Goal: Information Seeking & Learning: Learn about a topic

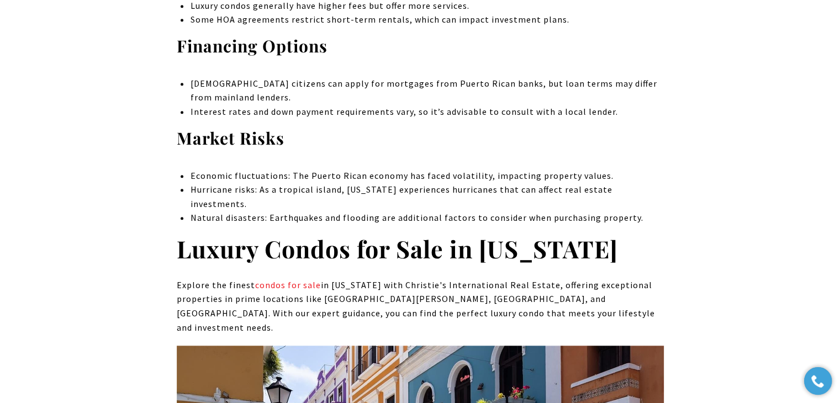
scroll to position [4767, 0]
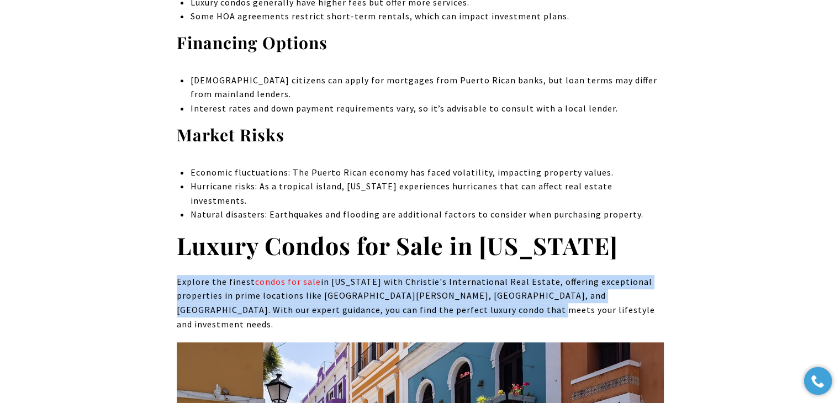
drag, startPoint x: 168, startPoint y: 129, endPoint x: 454, endPoint y: 155, distance: 287.2
copy p "Explore the finest condos for sale in Puerto Rico with Christie's International…"
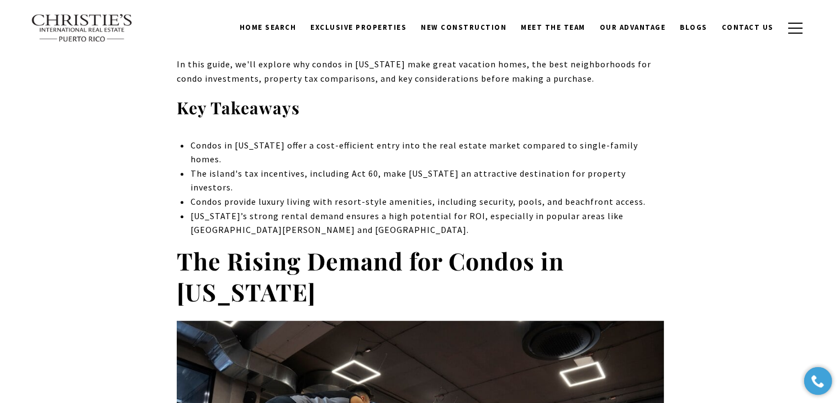
scroll to position [0, 0]
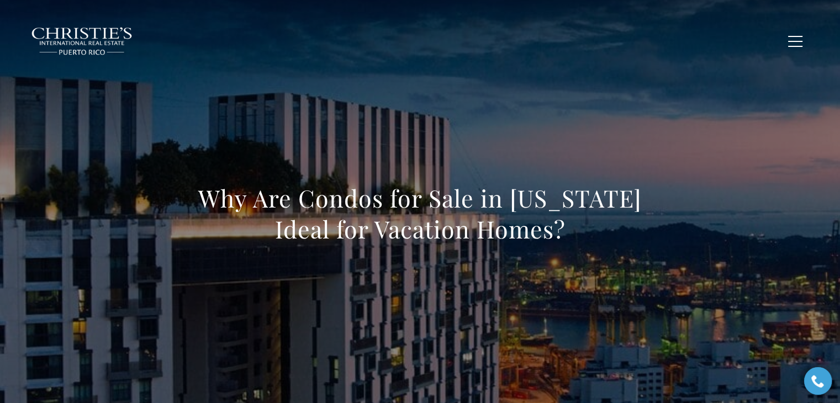
click at [326, 244] on h1 "Why Are Condos for Sale in [US_STATE] Ideal for Vacation Homes?" at bounding box center [420, 214] width 487 height 62
drag, startPoint x: 199, startPoint y: 193, endPoint x: 722, endPoint y: 265, distance: 528.4
click at [722, 265] on div "Why Are Condos for Sale in [US_STATE] Ideal for Vacation Homes?" at bounding box center [420, 220] width 773 height 331
copy h1 "Why Are Condos for Sale in [US_STATE] Ideal for Vacation Homes?"
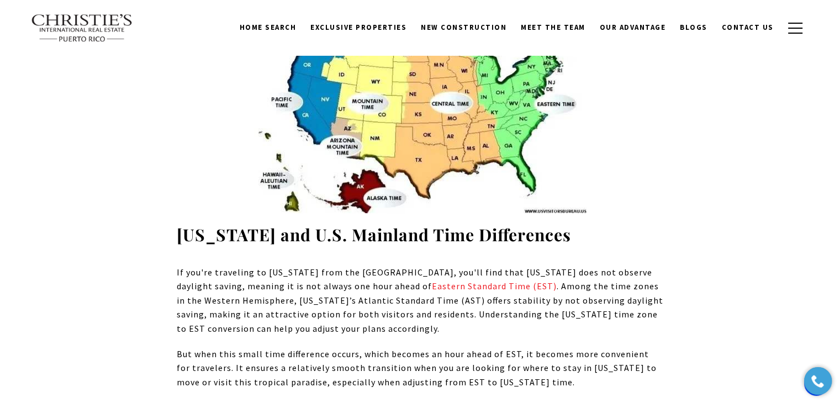
scroll to position [4627, 0]
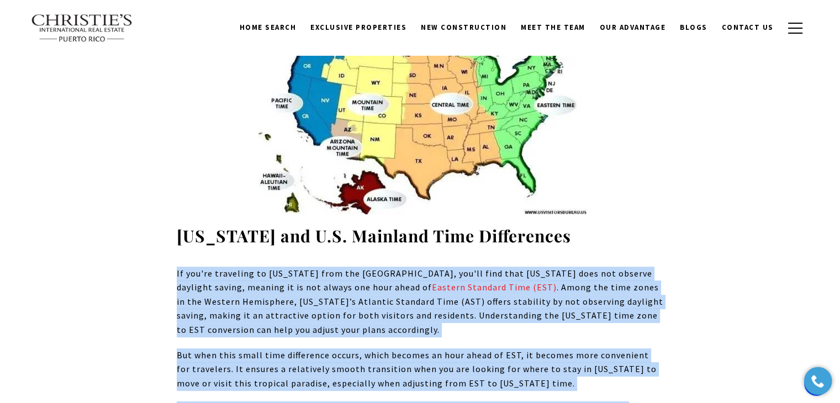
drag, startPoint x: 172, startPoint y: 129, endPoint x: 669, endPoint y: 279, distance: 519.2
click at [669, 279] on div "Where is Puerto Rico? With its dimensions spanning a beautiful island in the Ca…" at bounding box center [420, 39] width 773 height 8373
copy div "If you're traveling to Puerto Rico from the mainland United States, you'll find…"
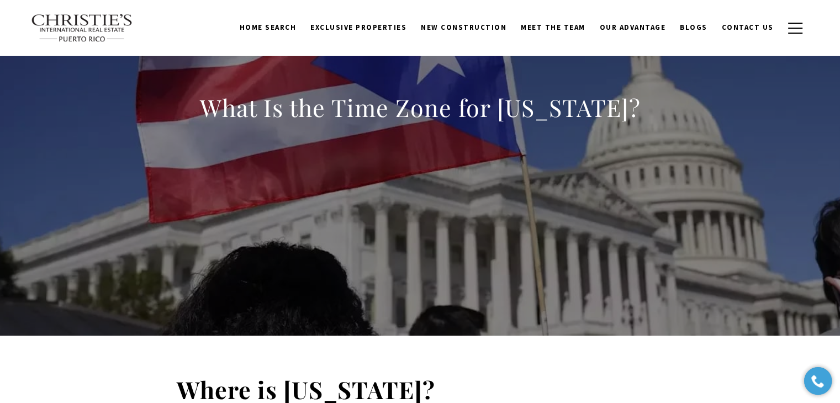
scroll to position [0, 0]
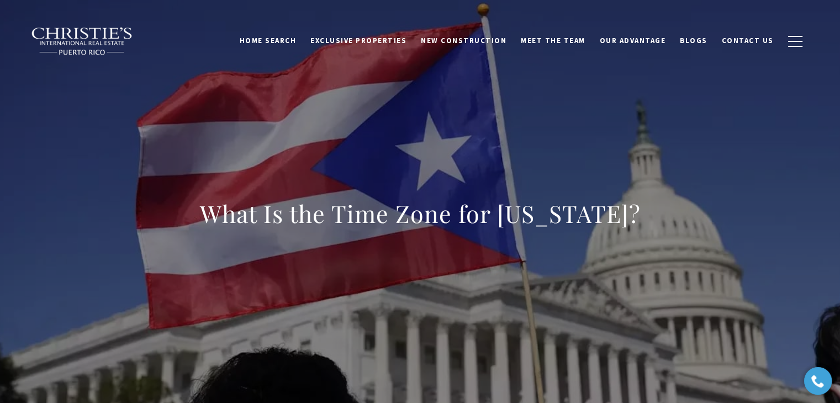
drag, startPoint x: 203, startPoint y: 212, endPoint x: 639, endPoint y: 215, distance: 435.7
click at [639, 215] on div "What Is the Time Zone for Puerto Rico?" at bounding box center [420, 220] width 773 height 331
copy h1 "What Is the Time Zone for Puerto Rico?"
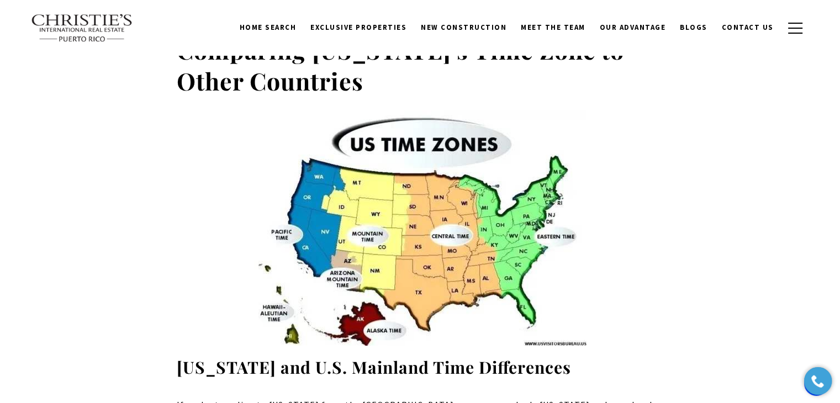
scroll to position [4584, 0]
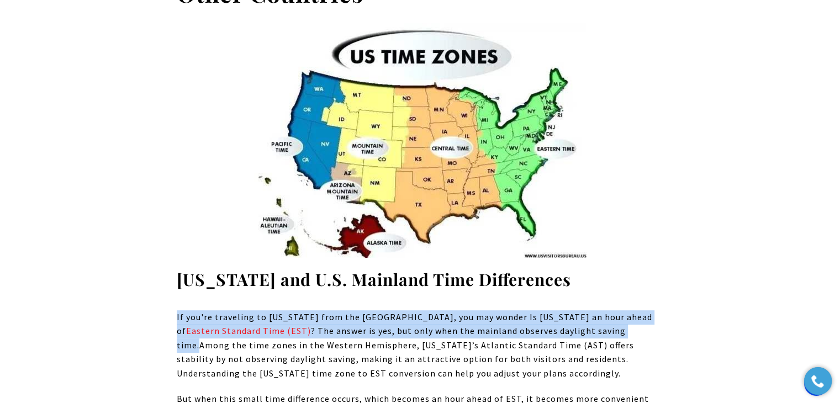
drag, startPoint x: 177, startPoint y: 174, endPoint x: 199, endPoint y: 208, distance: 40.7
click at [199, 310] on p "If you're traveling to Puerto Rico from the mainland United States, you may won…" at bounding box center [420, 345] width 487 height 71
copy p "If you're traveling to Puerto Rico from the mainland United States, you may won…"
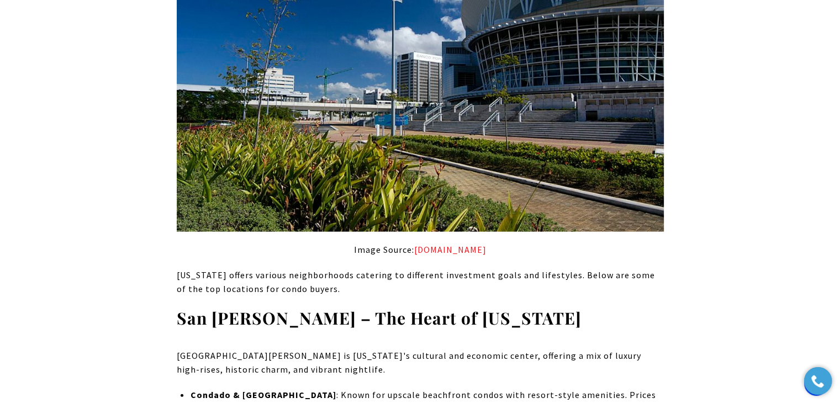
scroll to position [2319, 0]
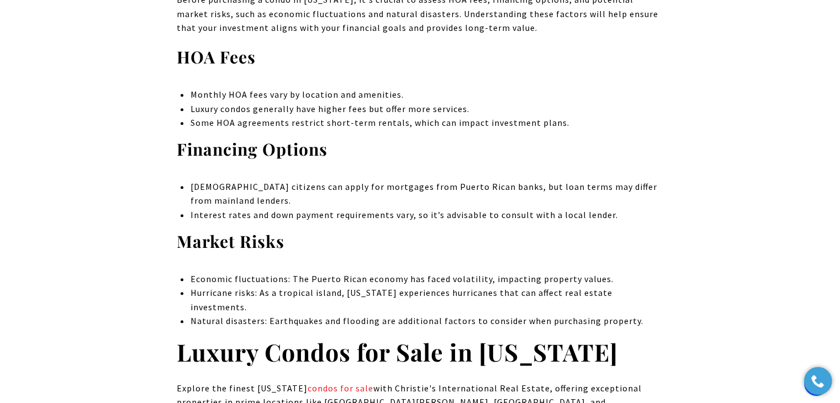
scroll to position [4694, 0]
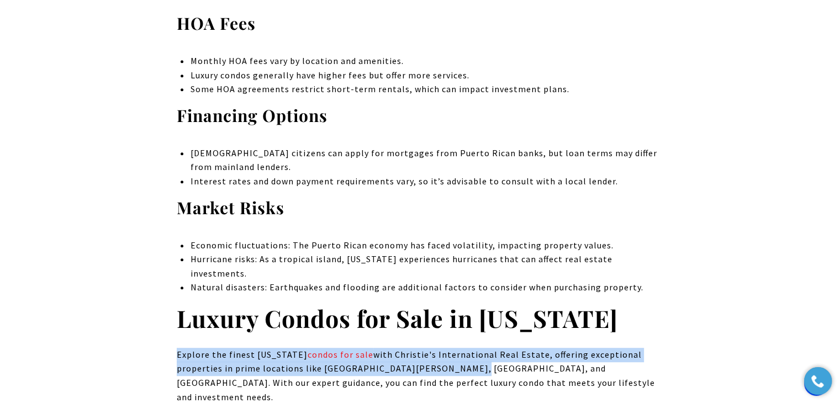
drag, startPoint x: 177, startPoint y: 199, endPoint x: 448, endPoint y: 209, distance: 271.3
click at [448, 348] on p "Explore the finest [US_STATE] condos for sale with Christie's International Rea…" at bounding box center [420, 376] width 487 height 56
copy p "Explore the finest [US_STATE] condos for sale with Christie's International Rea…"
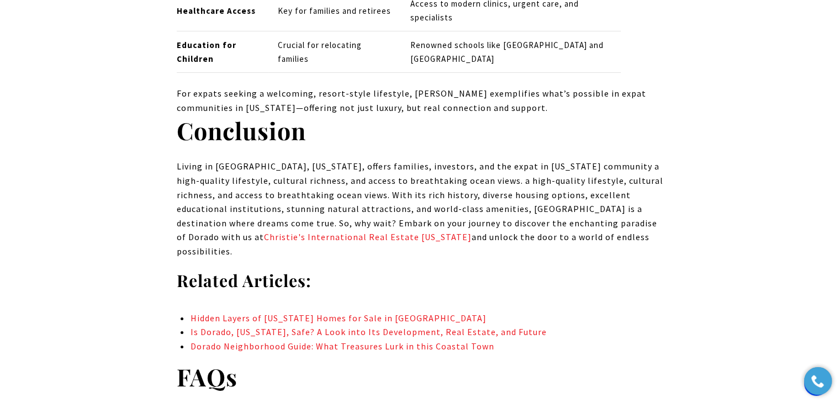
scroll to position [11814, 0]
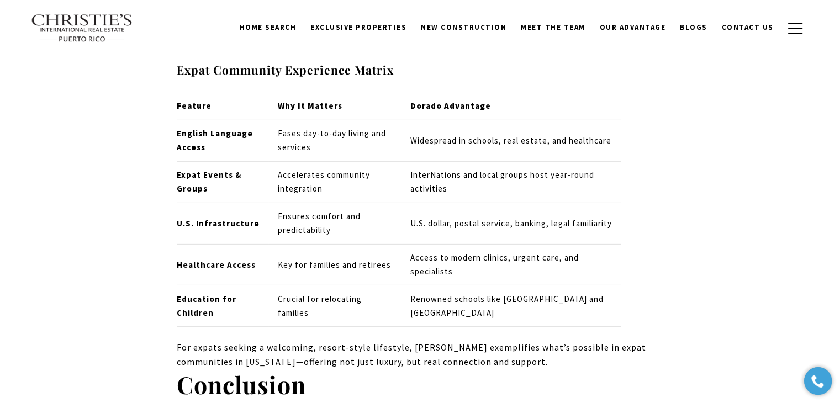
drag, startPoint x: 418, startPoint y: 219, endPoint x: 173, endPoint y: 202, distance: 245.2
copy span "Dorado's luxurious residential community, El Dorado Puerto Rico, offers breatht…"
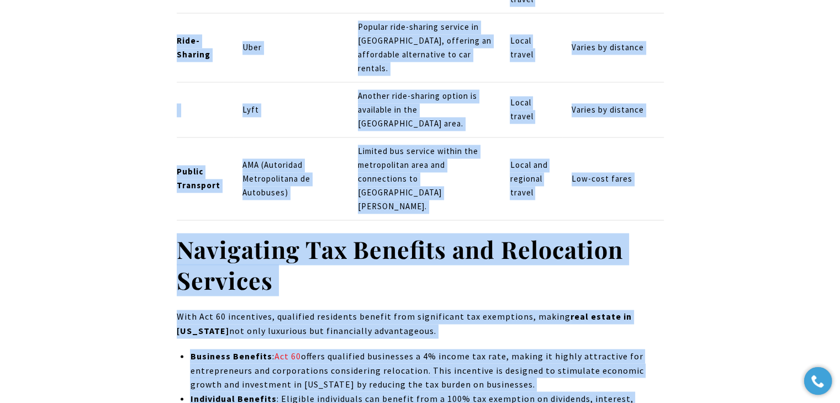
scroll to position [10162, 0]
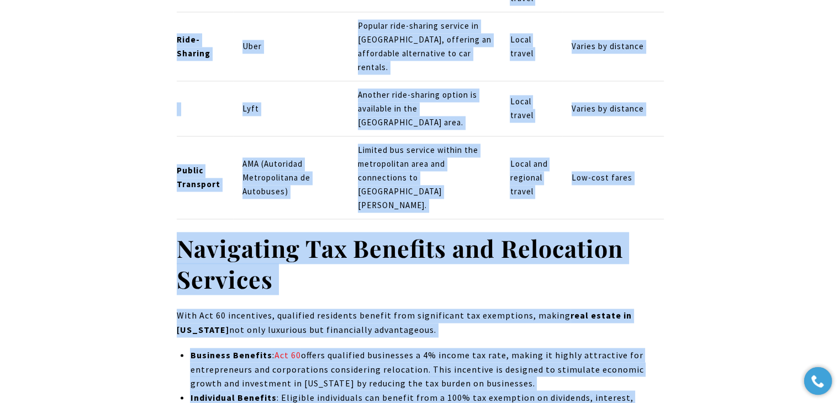
drag, startPoint x: 172, startPoint y: 210, endPoint x: 536, endPoint y: 265, distance: 367.9
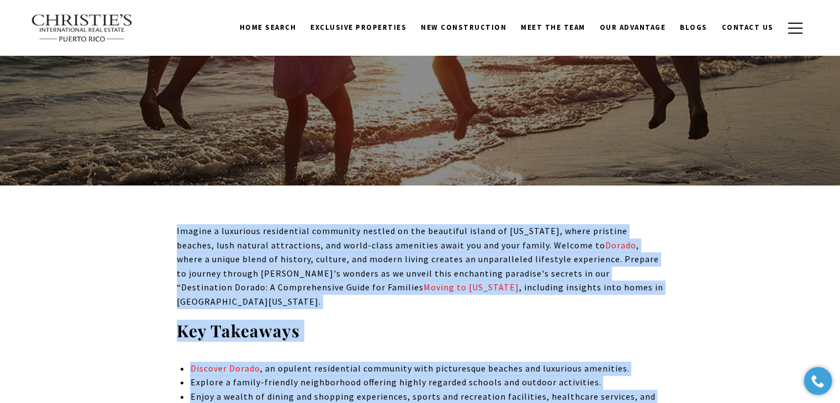
scroll to position [0, 0]
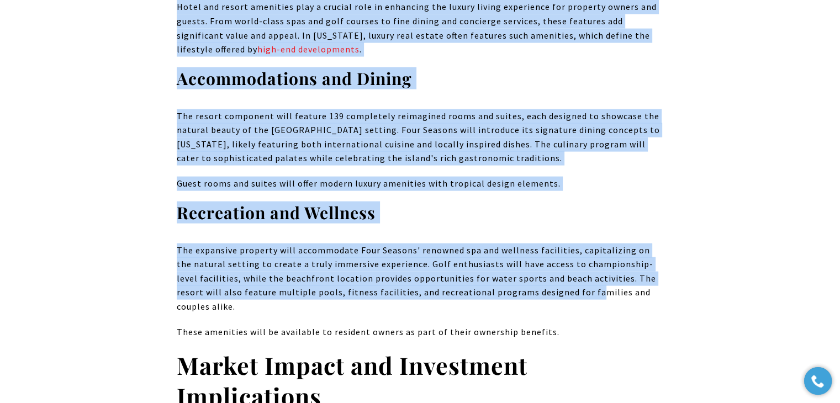
scroll to position [2430, 0]
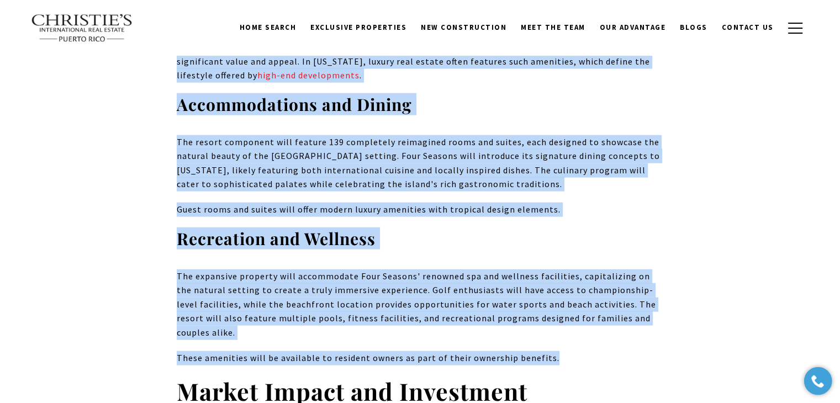
drag, startPoint x: 177, startPoint y: 212, endPoint x: 560, endPoint y: 307, distance: 395.0
copy div "Four Seasons has officially announced its entry into Puerto Rico with a stunnin…"
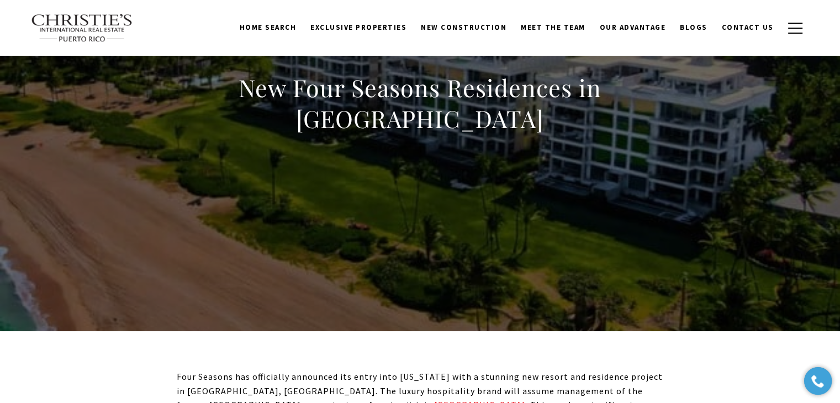
scroll to position [0, 0]
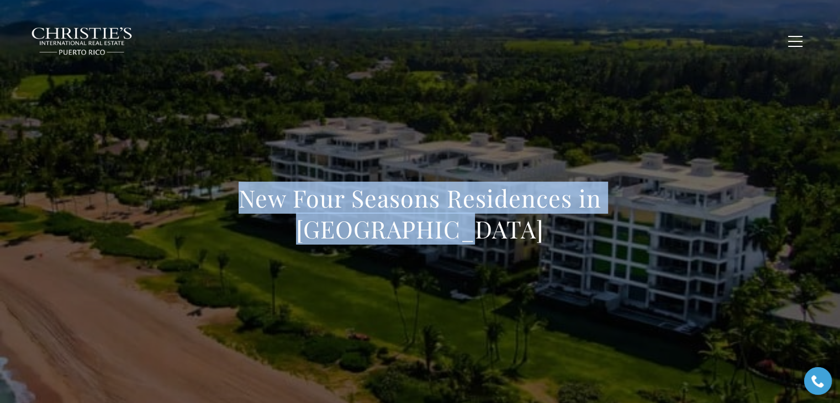
drag, startPoint x: 197, startPoint y: 197, endPoint x: 520, endPoint y: 222, distance: 323.5
click at [520, 222] on h1 "New Four Seasons Residences in [GEOGRAPHIC_DATA]" at bounding box center [420, 214] width 487 height 62
copy h1 "New Four Seasons Residences in [GEOGRAPHIC_DATA]"
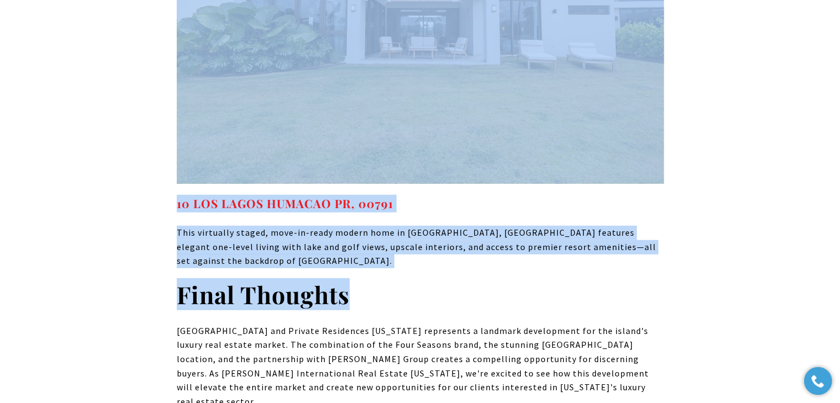
scroll to position [7069, 0]
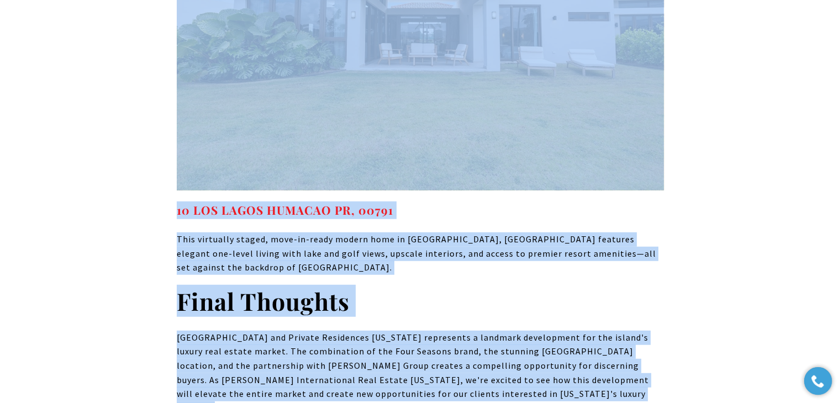
drag, startPoint x: 177, startPoint y: 156, endPoint x: 590, endPoint y: 310, distance: 441.1
copy div "Four Seasons has officially announced its entry into [US_STATE] with a stunning…"
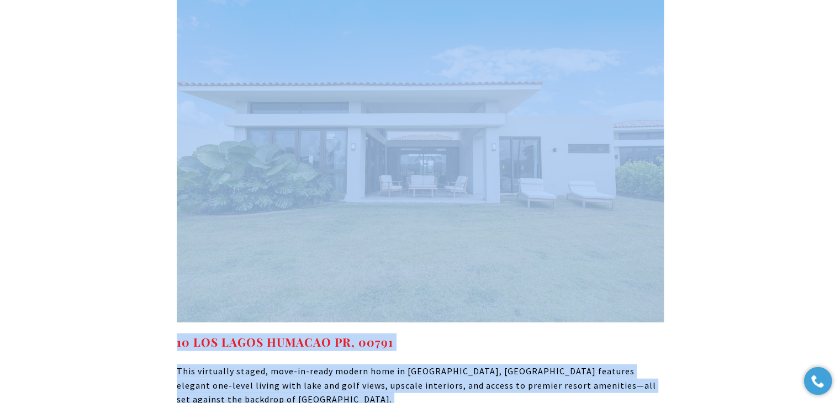
scroll to position [6903, 0]
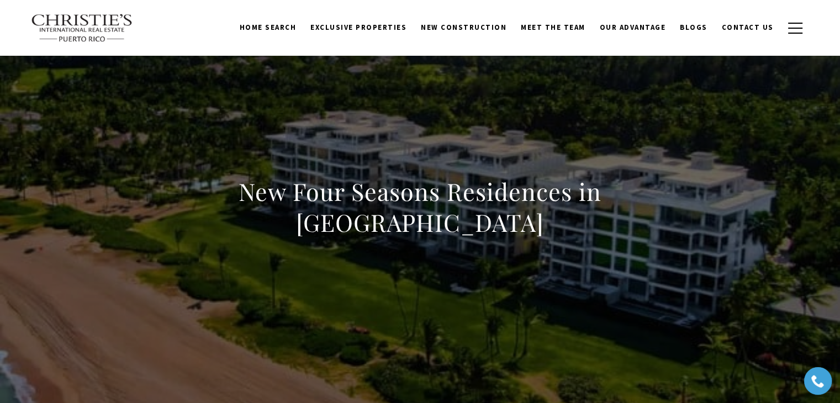
scroll to position [0, 0]
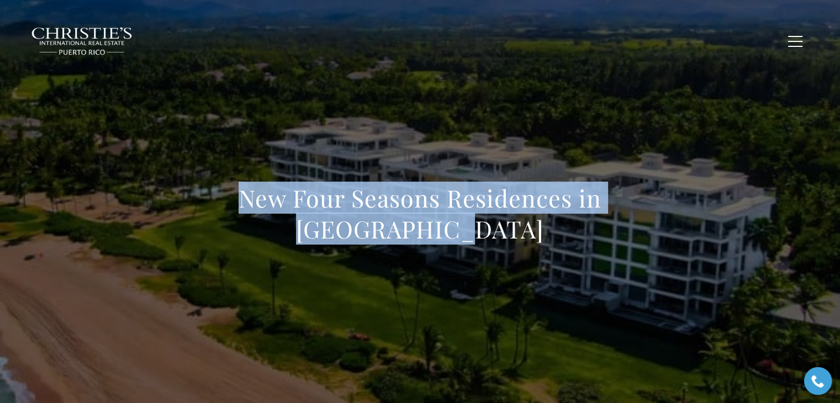
drag, startPoint x: 200, startPoint y: 200, endPoint x: 474, endPoint y: 225, distance: 275.0
click at [474, 225] on h1 "New Four Seasons Residences in [GEOGRAPHIC_DATA]" at bounding box center [420, 214] width 487 height 62
copy h1 "New Four Seasons Residences in [GEOGRAPHIC_DATA]"
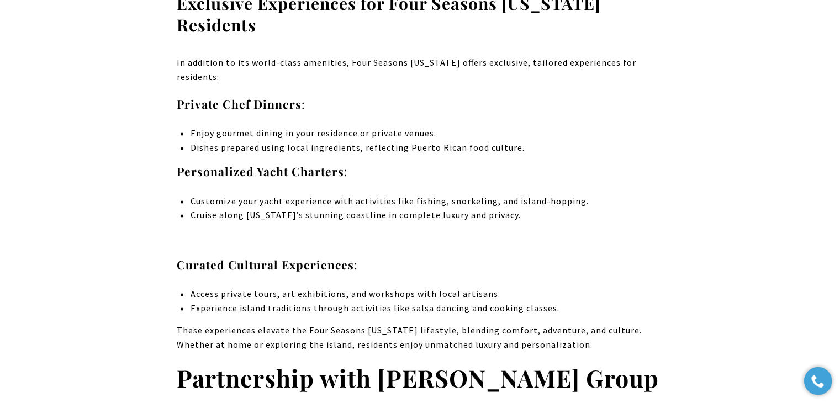
scroll to position [1712, 0]
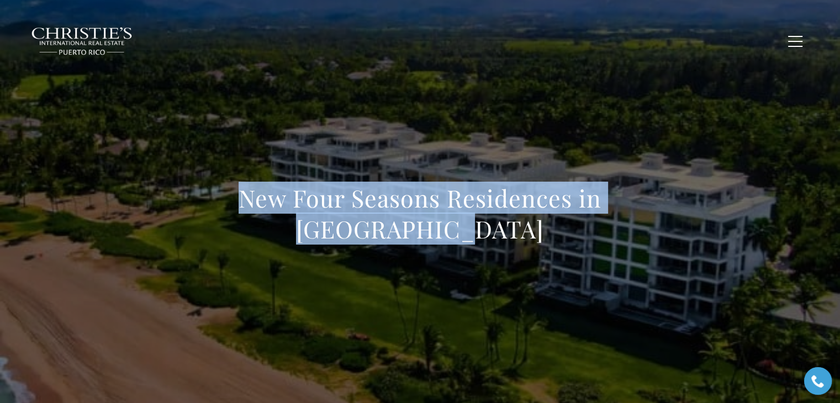
drag, startPoint x: 199, startPoint y: 201, endPoint x: 461, endPoint y: 224, distance: 262.7
click at [461, 224] on h1 "New Four Seasons Residences in [GEOGRAPHIC_DATA]" at bounding box center [420, 214] width 487 height 62
copy h1 "New Four Seasons Residences in [GEOGRAPHIC_DATA]"
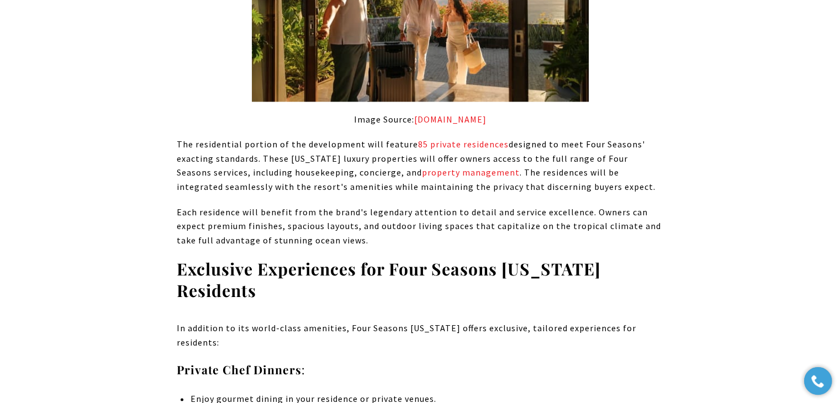
scroll to position [1381, 0]
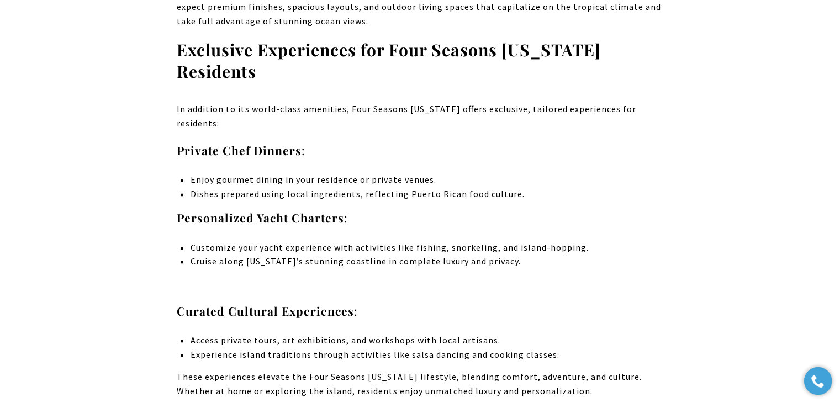
scroll to position [1657, 0]
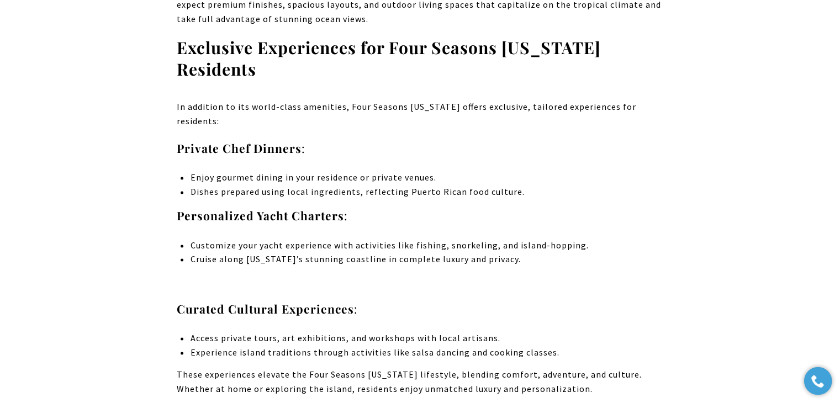
drag, startPoint x: 228, startPoint y: 92, endPoint x: 173, endPoint y: 76, distance: 57.1
copy p "In addition to its world-class amenities, Four Seasons [US_STATE] offers exclus…"
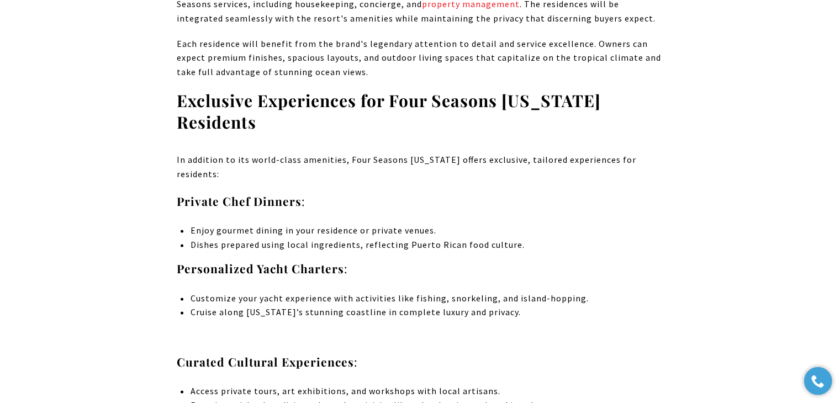
scroll to position [1602, 0]
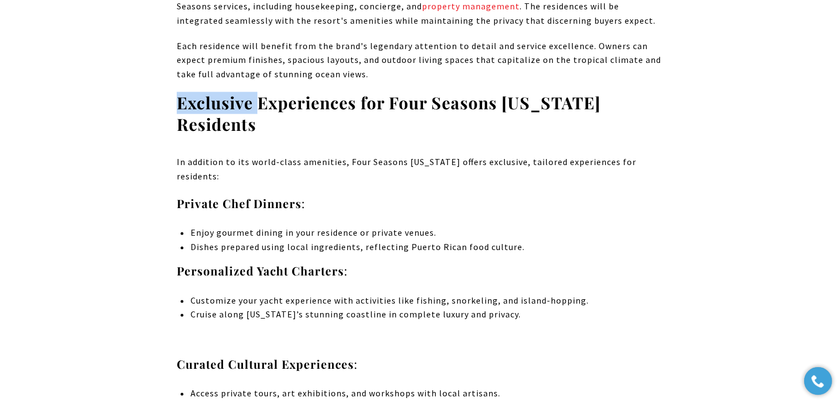
drag, startPoint x: 177, startPoint y: 80, endPoint x: 258, endPoint y: 86, distance: 80.9
click at [258, 92] on strong "Exclusive Experiences for Four Seasons [US_STATE] Residents" at bounding box center [389, 114] width 424 height 44
drag, startPoint x: 252, startPoint y: 98, endPoint x: 171, endPoint y: 76, distance: 84.1
copy strong "Exclusive Experiences for Four Seasons [US_STATE] Residents"
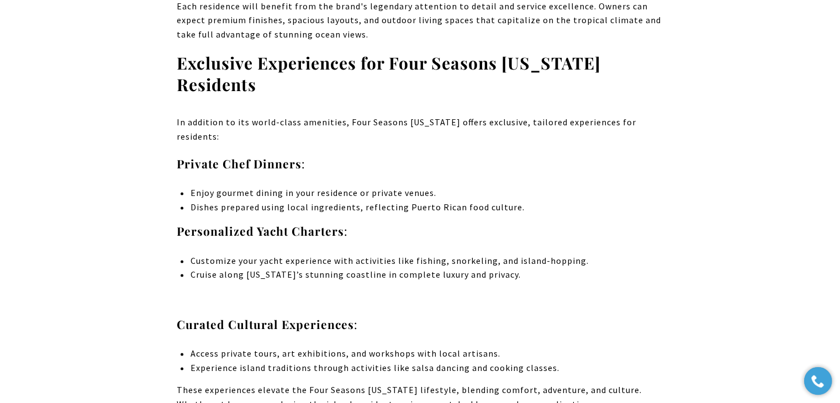
scroll to position [1602, 0]
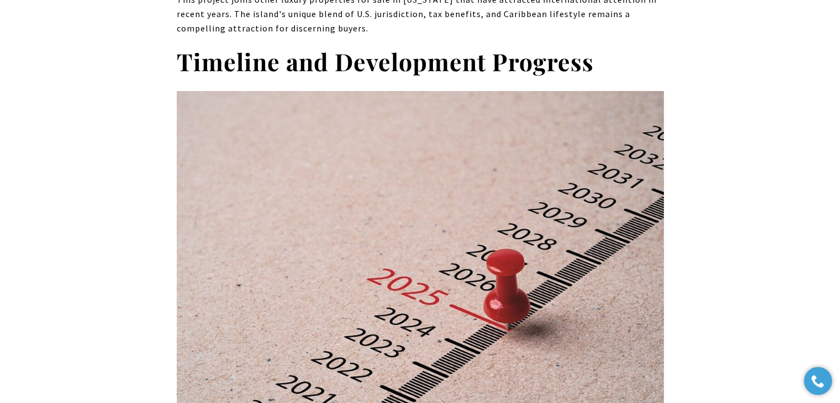
scroll to position [3645, 0]
